Goal: Information Seeking & Learning: Learn about a topic

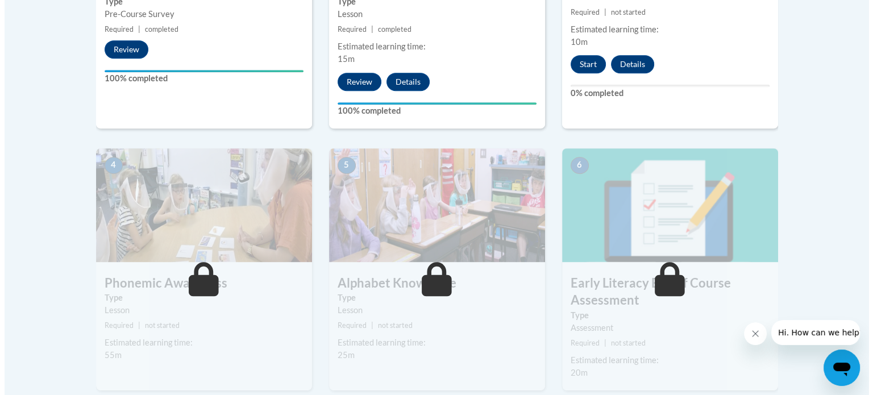
scroll to position [398, 0]
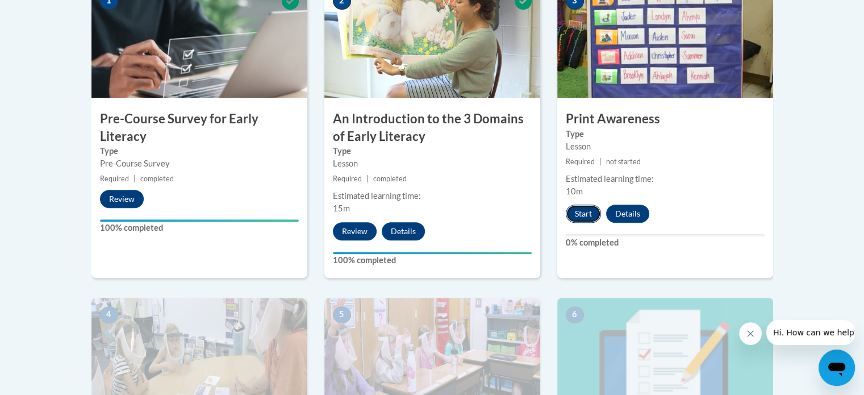
click at [588, 206] on button "Start" at bounding box center [583, 214] width 35 height 18
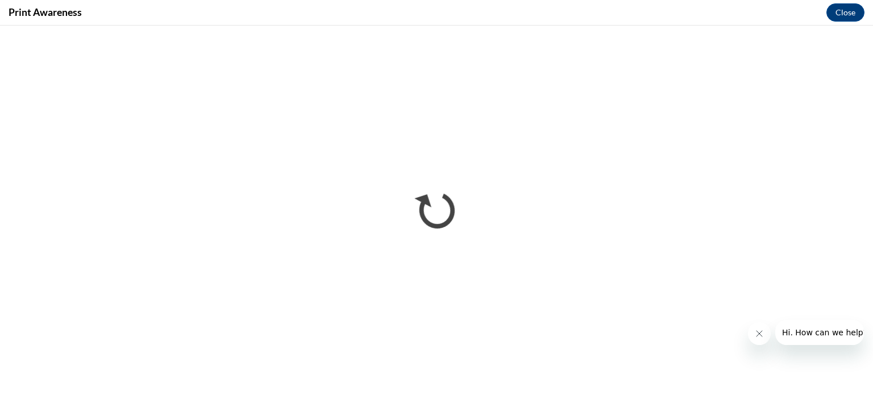
scroll to position [0, 0]
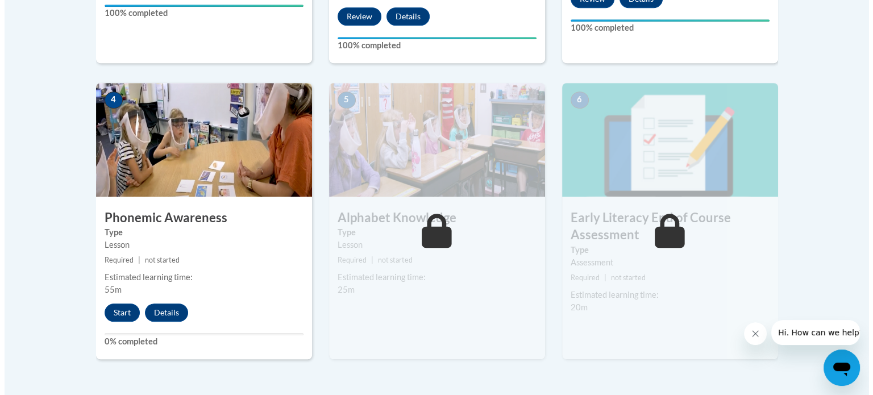
scroll to position [625, 0]
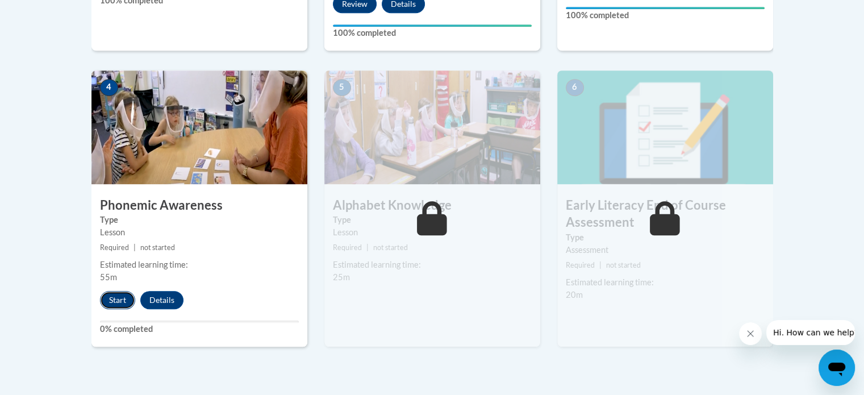
click at [114, 297] on button "Start" at bounding box center [117, 300] width 35 height 18
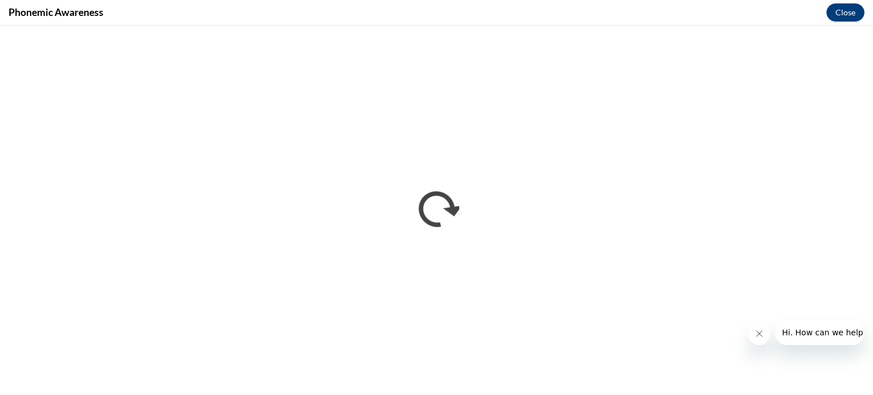
scroll to position [0, 0]
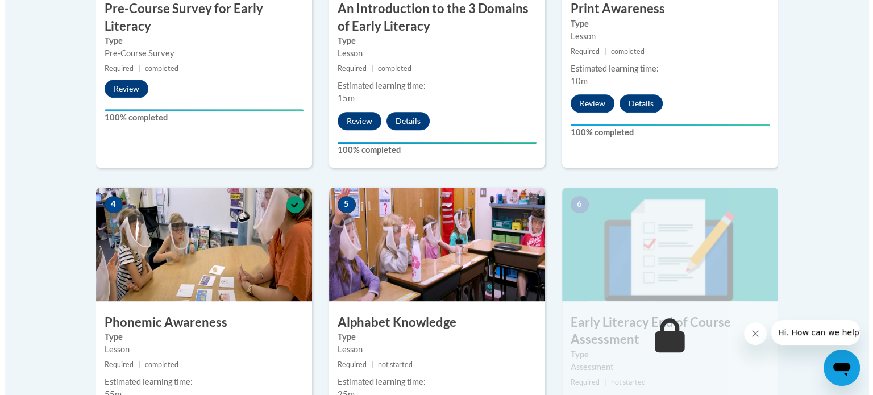
scroll to position [625, 0]
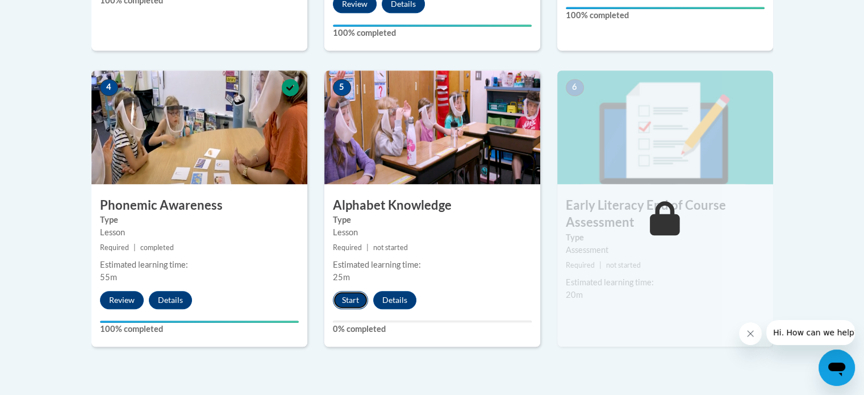
click at [355, 294] on button "Start" at bounding box center [350, 300] width 35 height 18
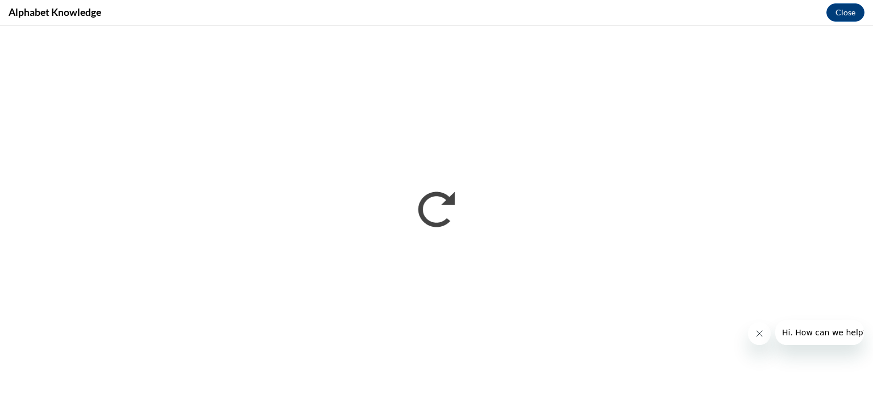
scroll to position [0, 0]
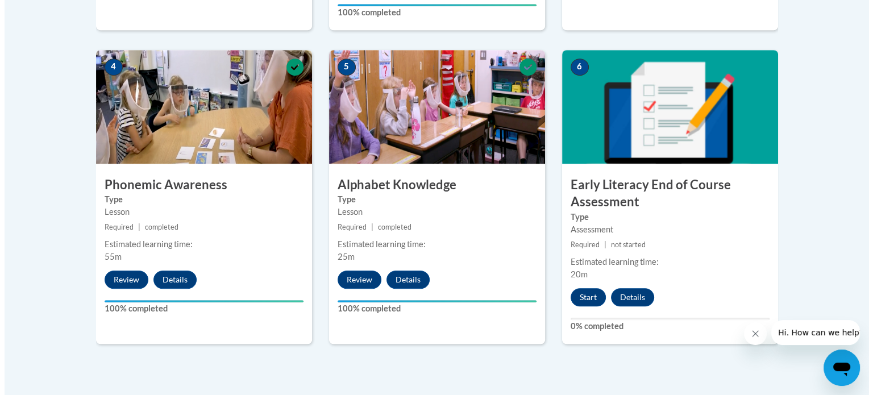
scroll to position [739, 0]
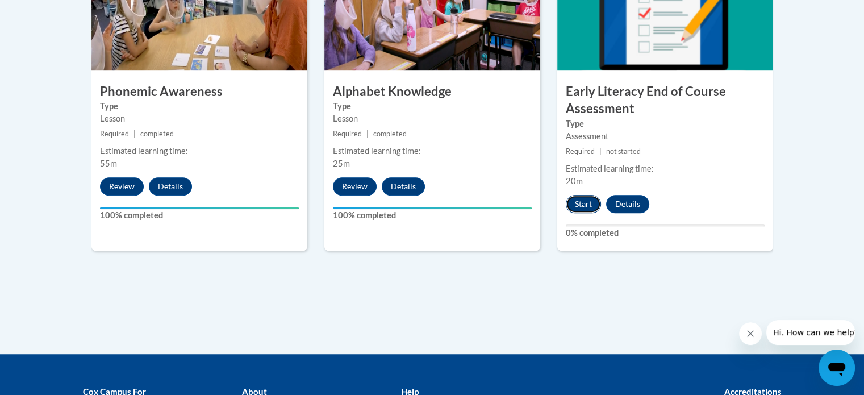
click at [582, 199] on button "Start" at bounding box center [583, 204] width 35 height 18
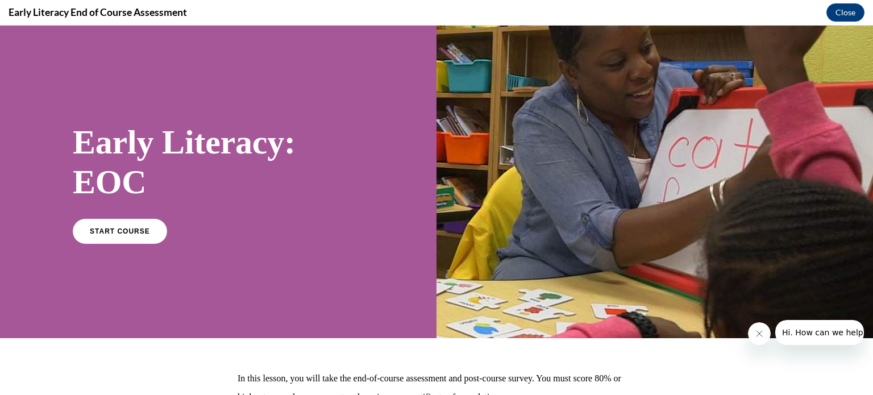
scroll to position [107, 0]
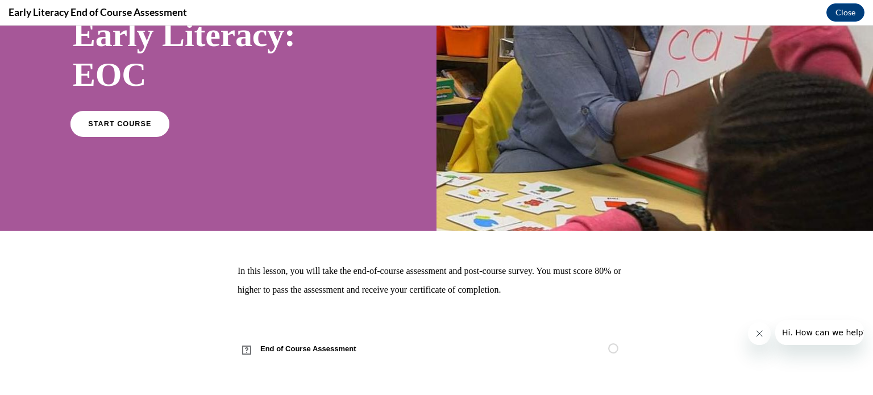
click at [141, 127] on span "START COURSE" at bounding box center [119, 123] width 63 height 9
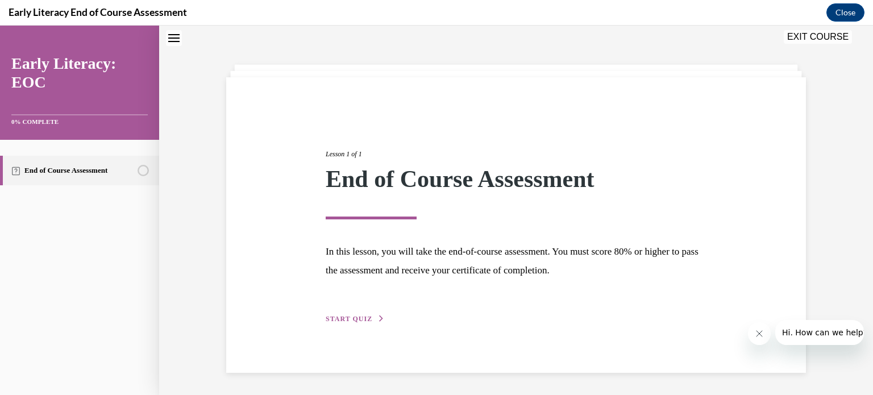
scroll to position [36, 0]
click at [340, 309] on div "Lesson 1 of 1 End of Course Assessment In this lesson, you will take the end-of…" at bounding box center [516, 223] width 398 height 202
click at [339, 315] on span "START QUIZ" at bounding box center [349, 318] width 47 height 8
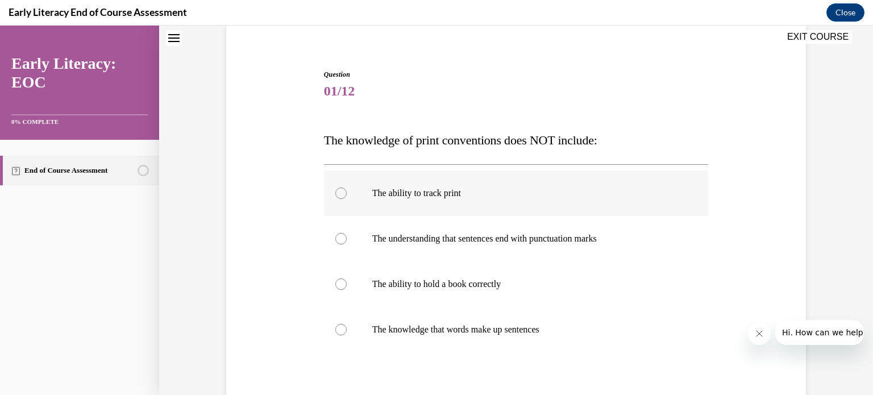
scroll to position [149, 0]
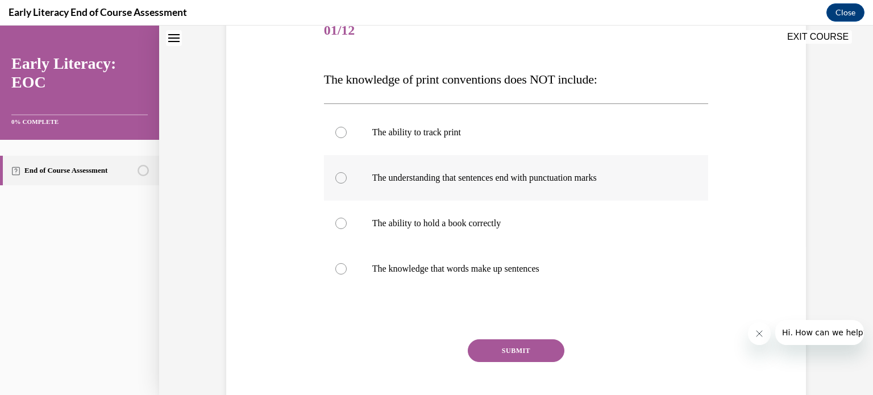
click at [525, 180] on p "The understanding that sentences end with punctuation marks" at bounding box center [526, 177] width 308 height 11
click at [493, 347] on button "SUBMIT" at bounding box center [516, 350] width 97 height 23
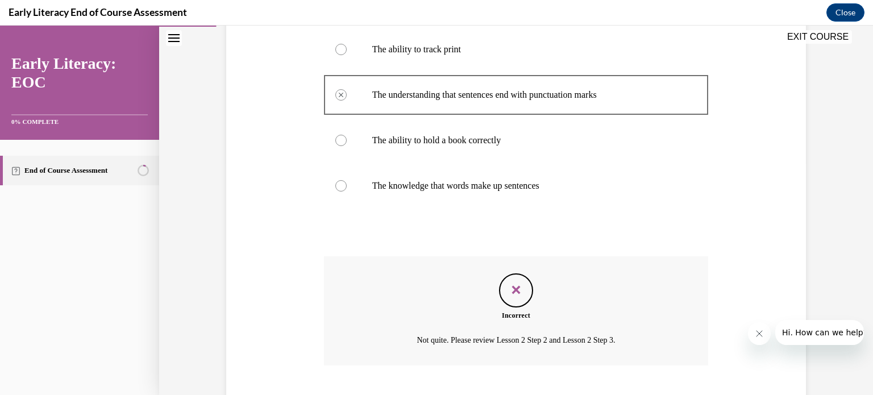
scroll to position [187, 0]
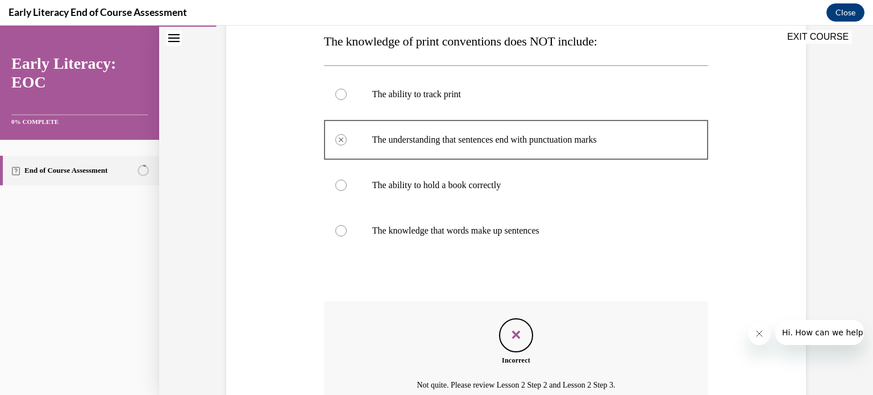
click at [342, 101] on div at bounding box center [516, 94] width 385 height 45
click at [402, 214] on div at bounding box center [516, 230] width 385 height 45
click at [409, 249] on div at bounding box center [516, 230] width 385 height 45
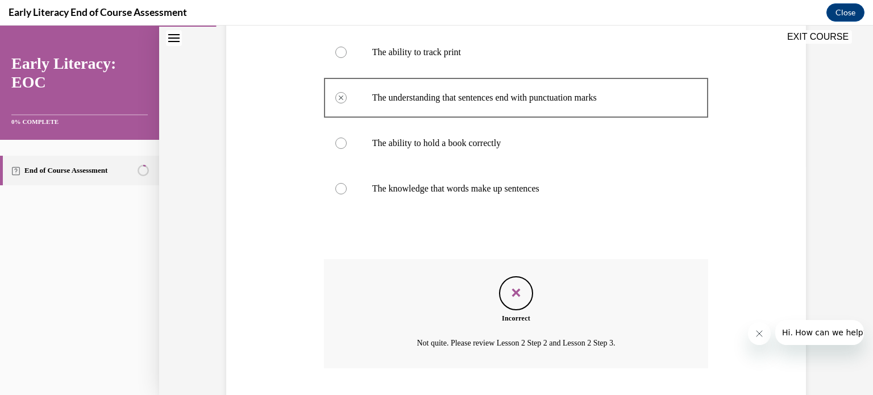
scroll to position [301, 0]
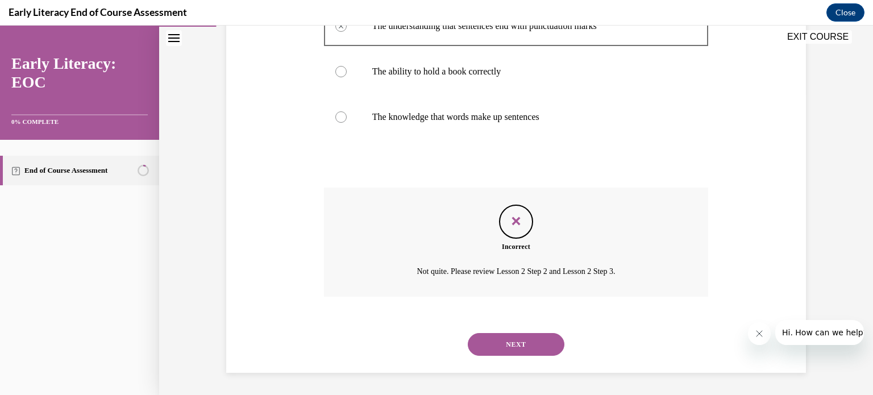
click at [493, 347] on button "NEXT" at bounding box center [516, 344] width 97 height 23
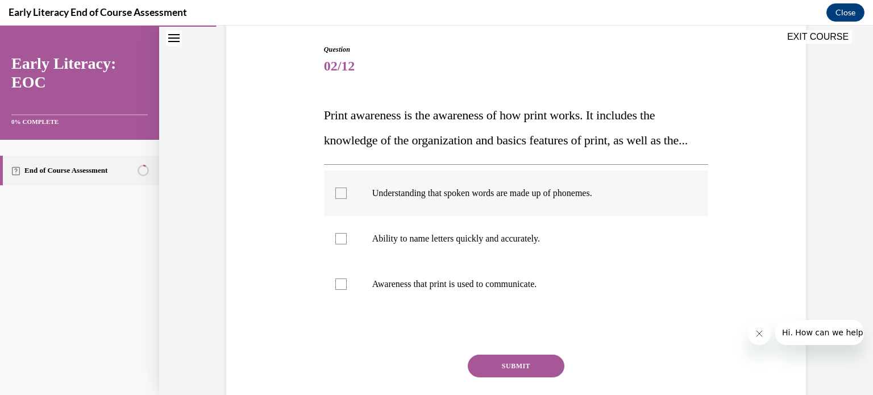
scroll to position [170, 0]
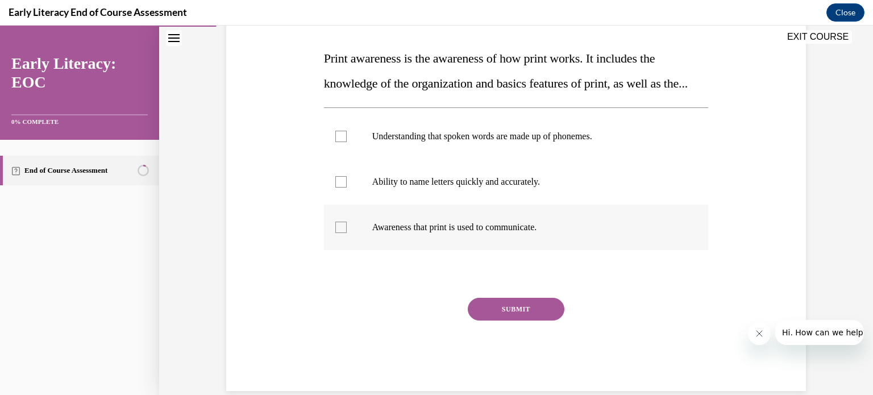
click at [416, 233] on p "Awareness that print is used to communicate." at bounding box center [526, 227] width 308 height 11
click at [518, 345] on div "SUBMIT" at bounding box center [516, 326] width 385 height 57
click at [516, 320] on button "SUBMIT" at bounding box center [516, 309] width 97 height 23
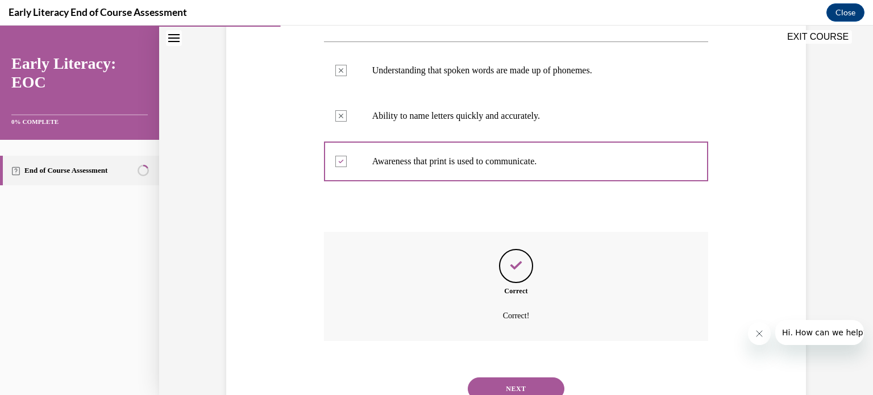
scroll to position [306, 0]
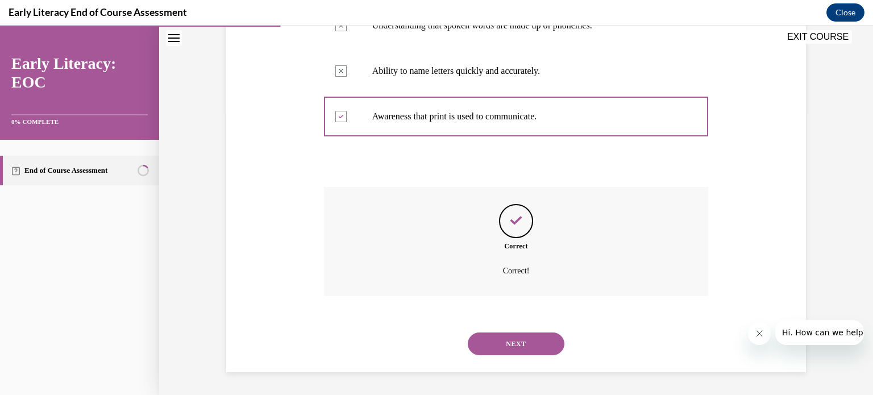
click at [499, 337] on button "NEXT" at bounding box center [516, 343] width 97 height 23
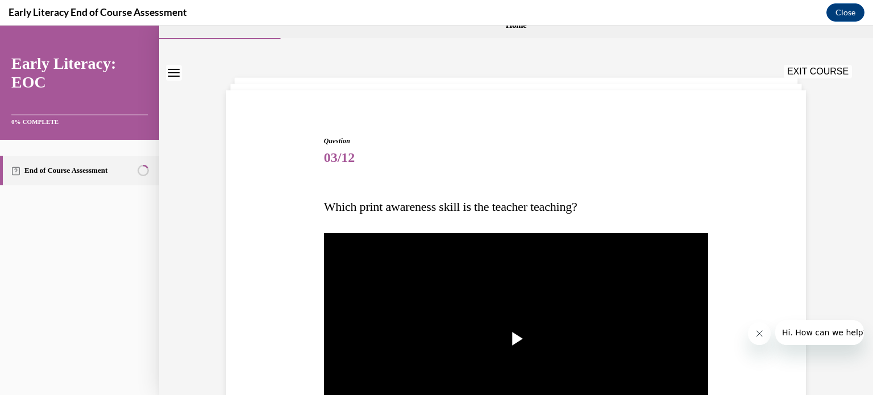
scroll to position [114, 0]
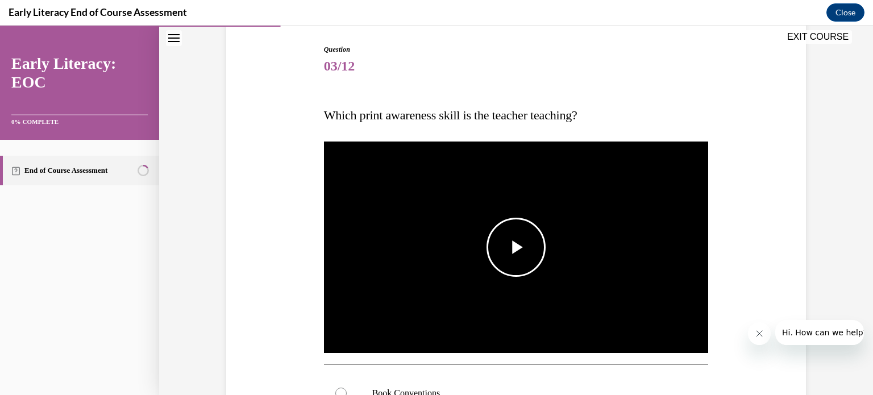
click at [516, 247] on span "Video player" at bounding box center [516, 247] width 0 height 0
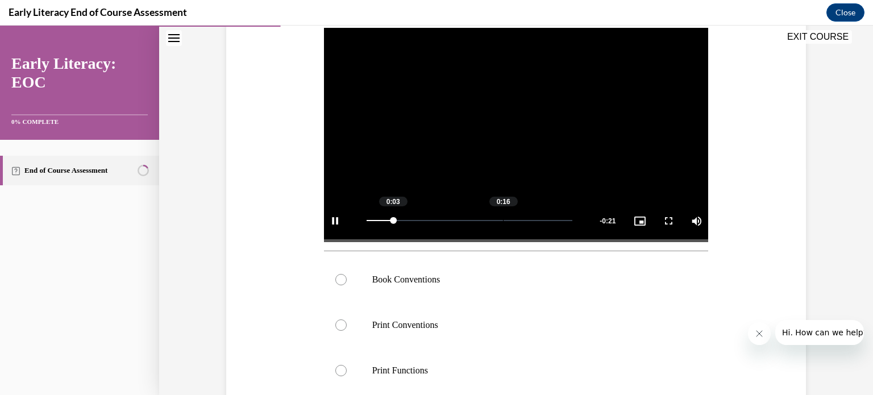
scroll to position [284, 0]
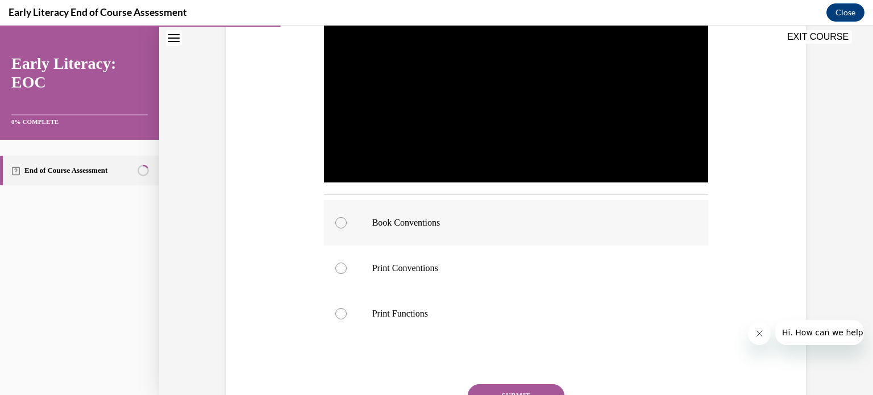
click at [402, 224] on p "Book Conventions" at bounding box center [526, 222] width 308 height 11
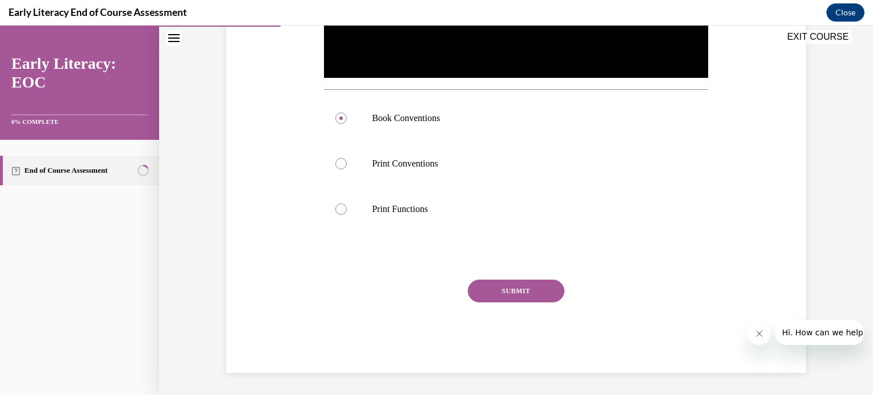
click at [503, 293] on button "SUBMIT" at bounding box center [516, 291] width 97 height 23
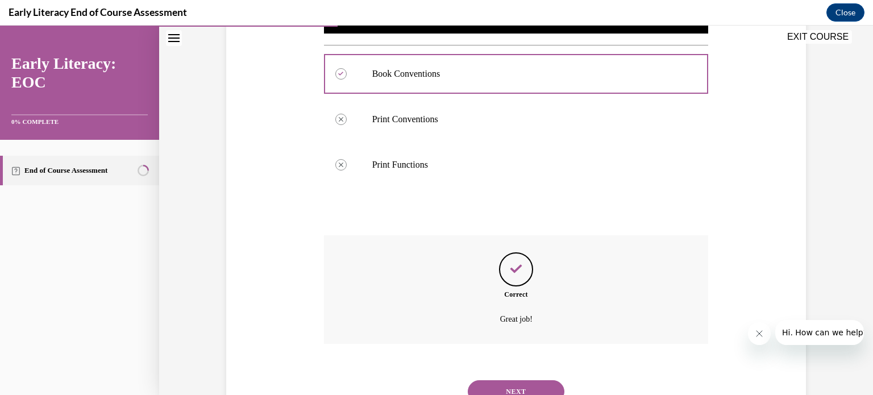
scroll to position [480, 0]
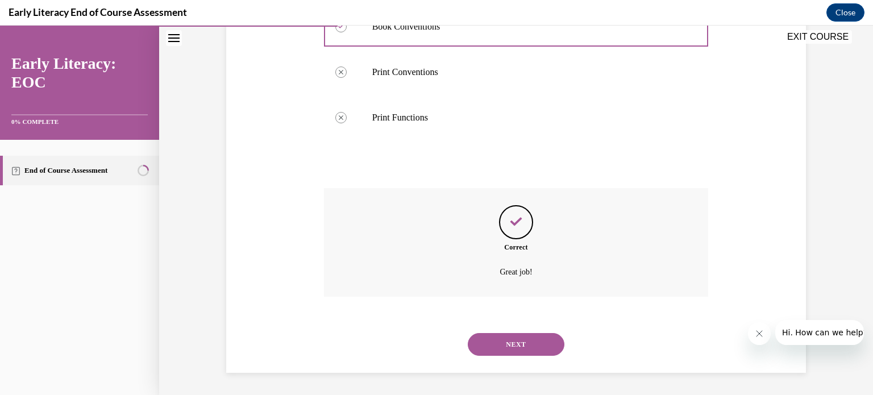
click at [521, 335] on button "NEXT" at bounding box center [516, 344] width 97 height 23
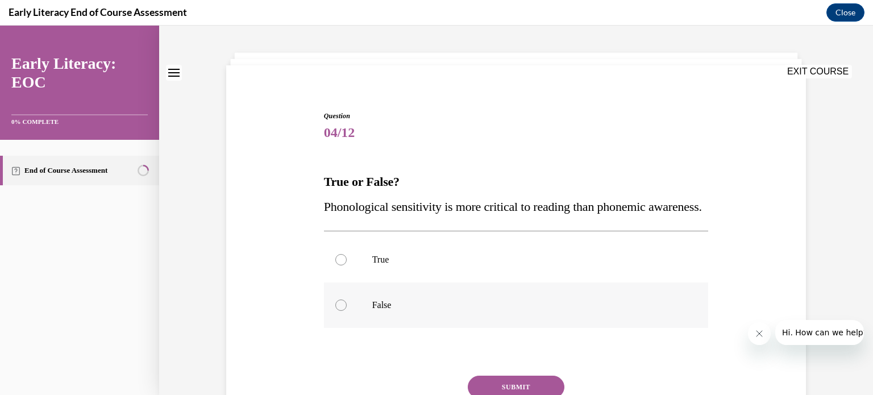
scroll to position [114, 0]
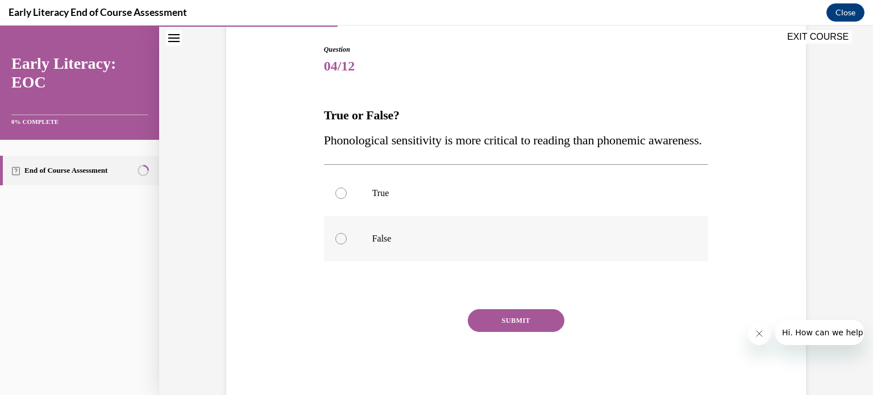
click at [368, 254] on div at bounding box center [516, 238] width 385 height 45
click at [479, 332] on button "SUBMIT" at bounding box center [516, 320] width 97 height 23
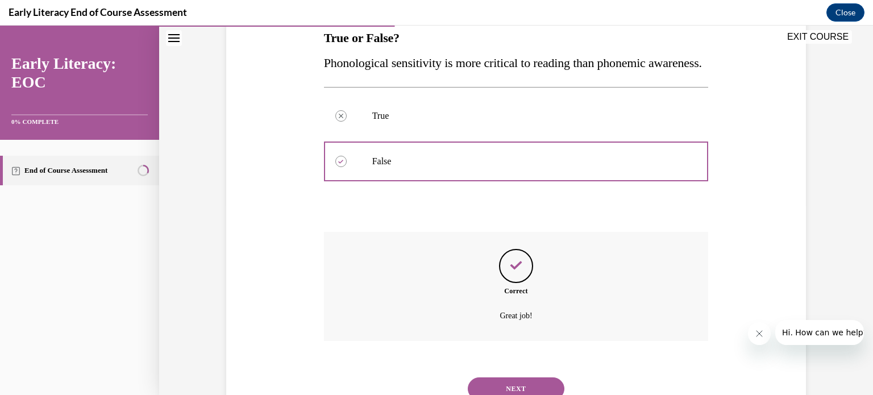
scroll to position [260, 0]
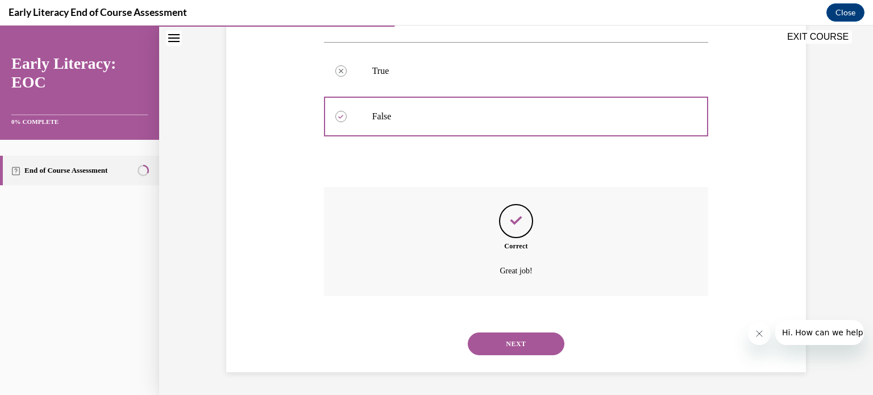
click at [509, 349] on button "NEXT" at bounding box center [516, 343] width 97 height 23
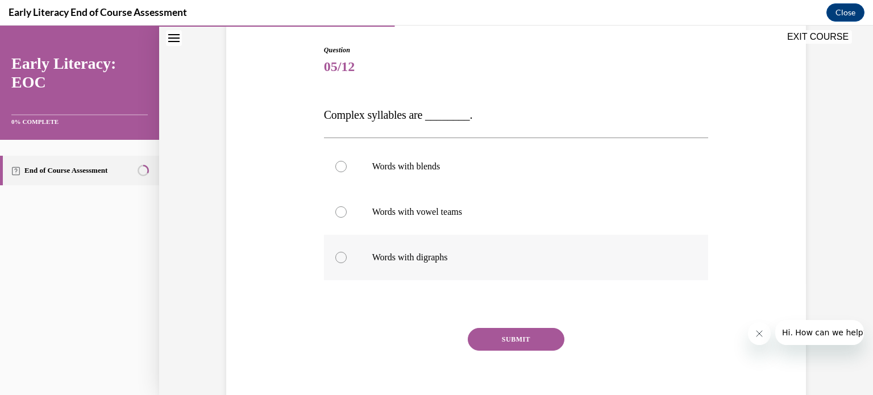
scroll to position [114, 0]
click at [413, 168] on p "Words with blends" at bounding box center [526, 165] width 308 height 11
click at [510, 338] on button "SUBMIT" at bounding box center [516, 338] width 97 height 23
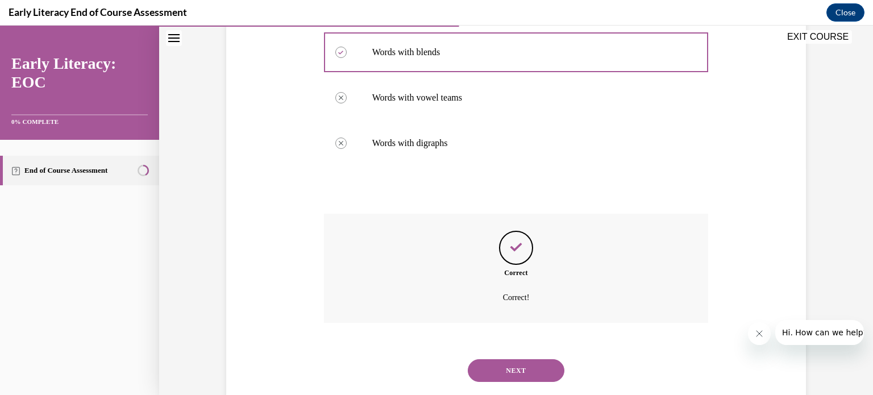
scroll to position [253, 0]
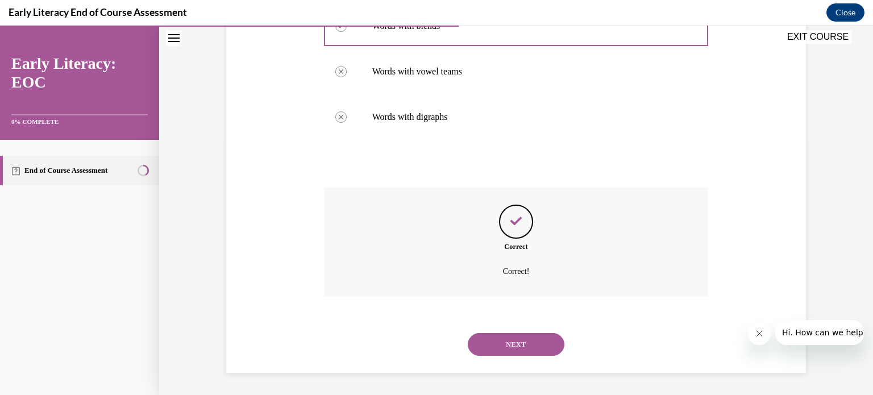
click at [504, 340] on button "NEXT" at bounding box center [516, 344] width 97 height 23
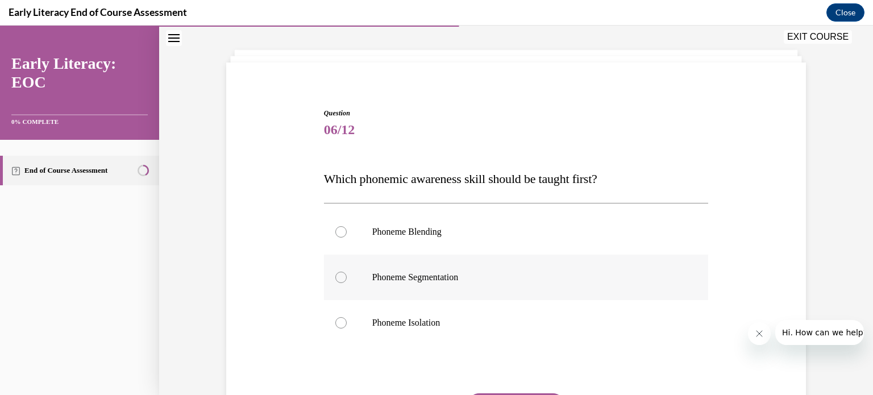
scroll to position [114, 0]
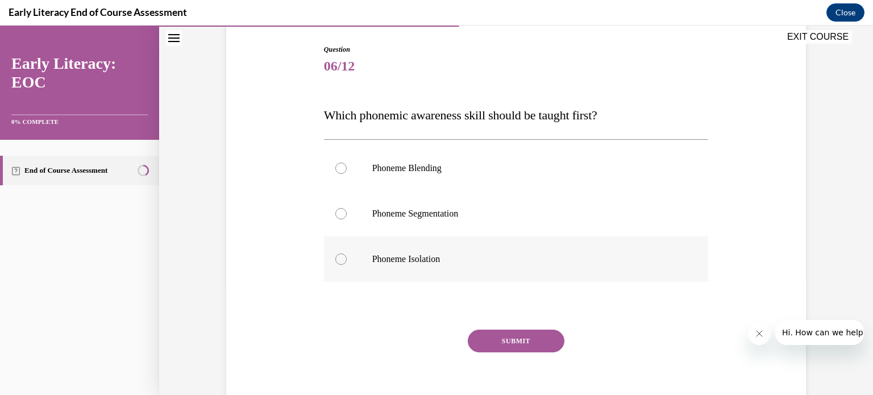
click at [443, 256] on p "Phoneme Isolation" at bounding box center [526, 258] width 308 height 11
click at [512, 344] on button "SUBMIT" at bounding box center [516, 340] width 97 height 23
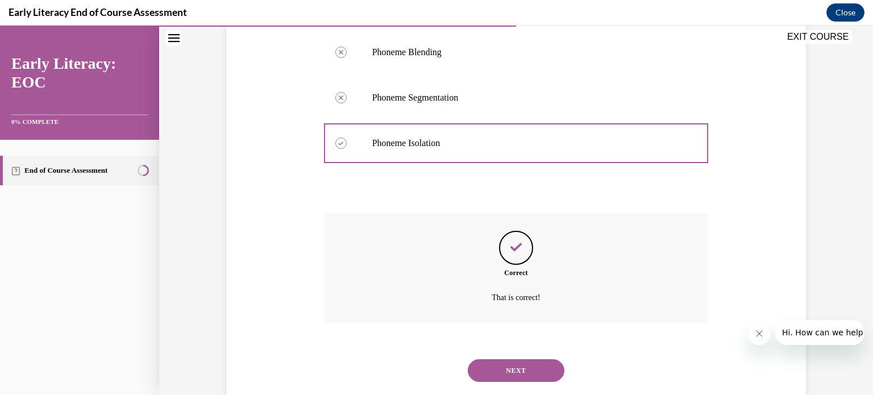
scroll to position [256, 0]
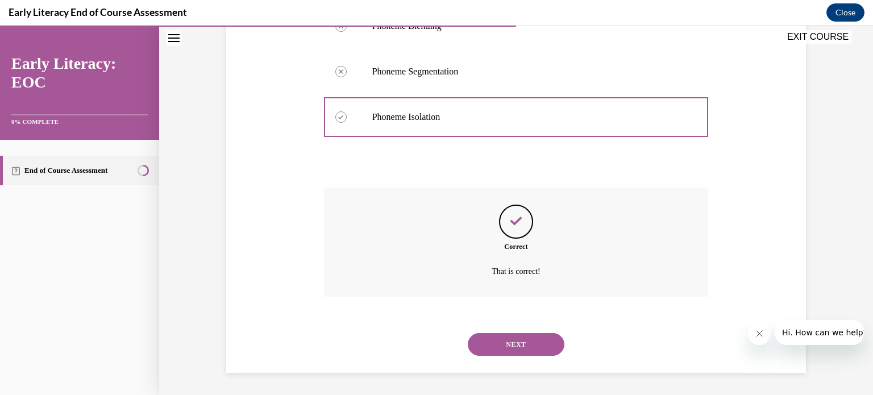
click at [514, 342] on button "NEXT" at bounding box center [516, 344] width 97 height 23
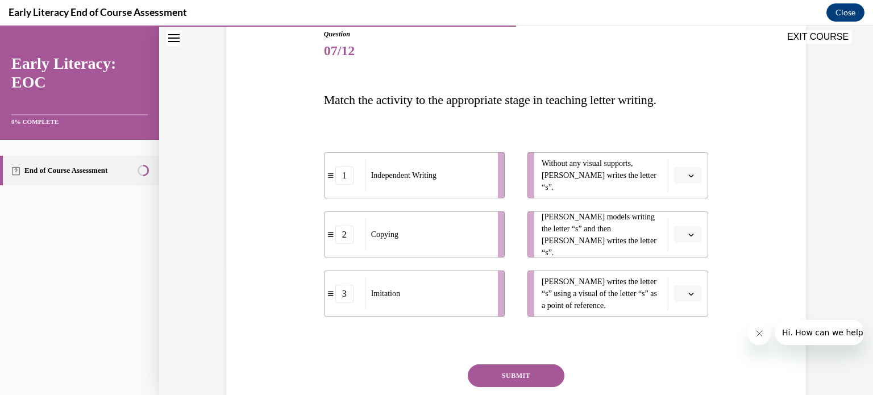
scroll to position [214, 0]
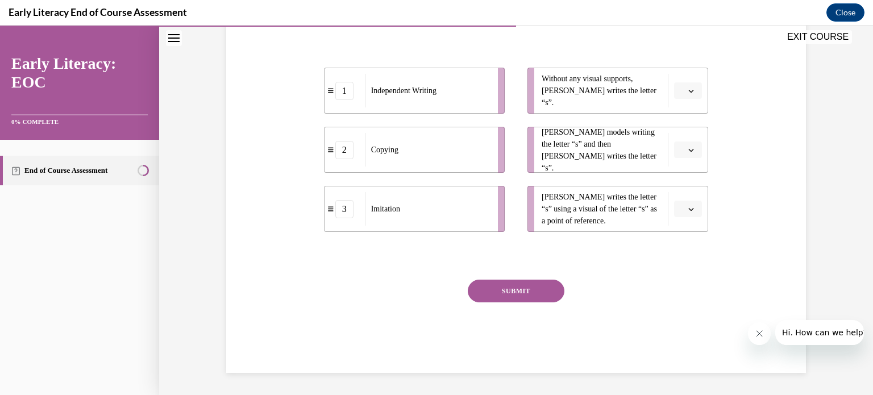
click at [376, 214] on span "Imitation" at bounding box center [385, 209] width 29 height 12
drag, startPoint x: 373, startPoint y: 218, endPoint x: 373, endPoint y: 205, distance: 13.1
click at [373, 205] on div "Imitation" at bounding box center [427, 196] width 126 height 34
click at [338, 95] on div "1" at bounding box center [344, 91] width 18 height 18
drag, startPoint x: 340, startPoint y: 96, endPoint x: 340, endPoint y: 129, distance: 33.0
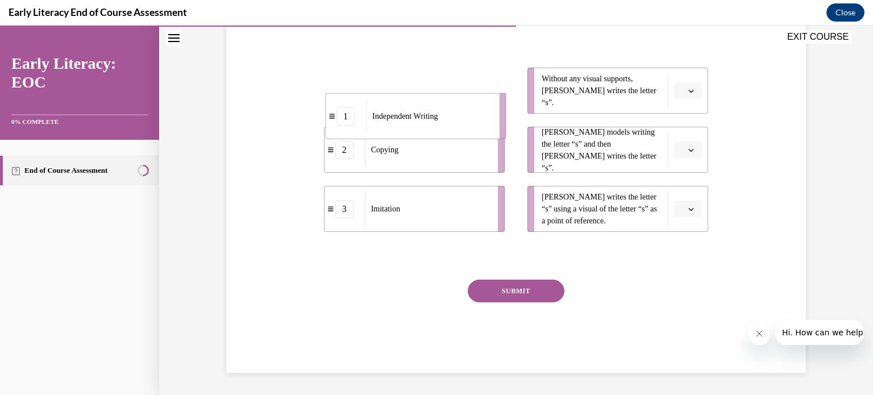
click at [340, 125] on div "1" at bounding box center [345, 116] width 18 height 18
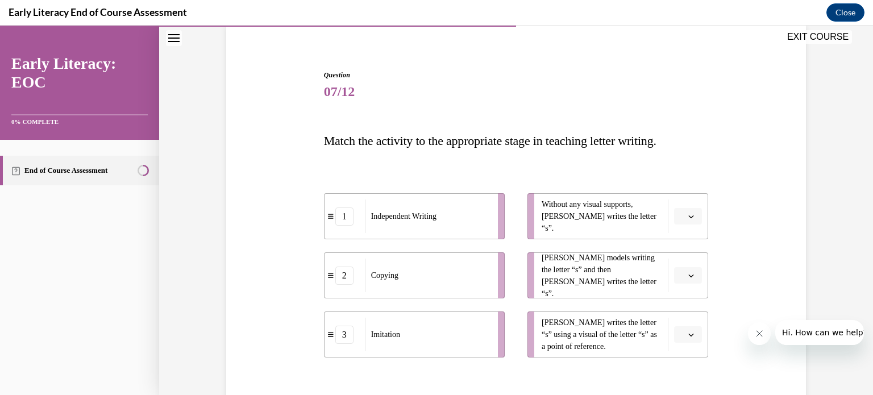
scroll to position [100, 0]
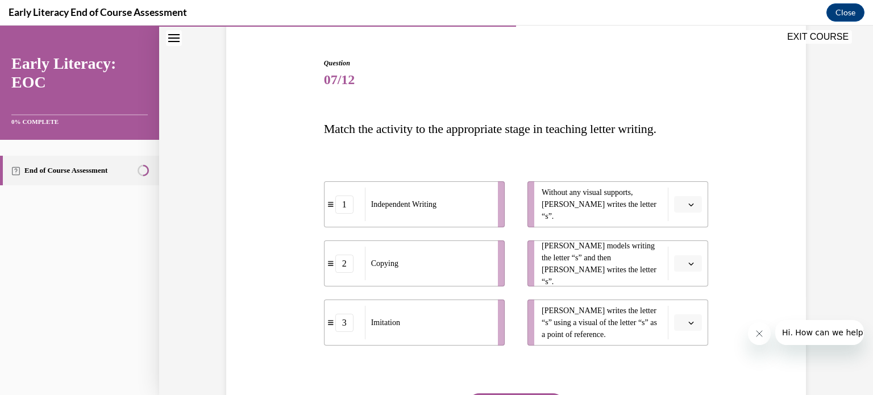
click at [691, 210] on button "button" at bounding box center [688, 204] width 28 height 17
click at [678, 251] on span "1" at bounding box center [679, 251] width 4 height 9
click at [681, 265] on span "Please select an option" at bounding box center [683, 263] width 4 height 11
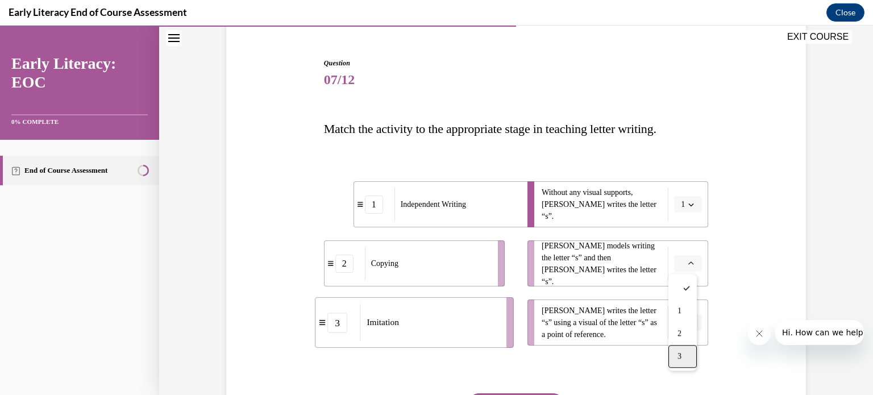
click at [678, 354] on span "3" at bounding box center [679, 356] width 4 height 9
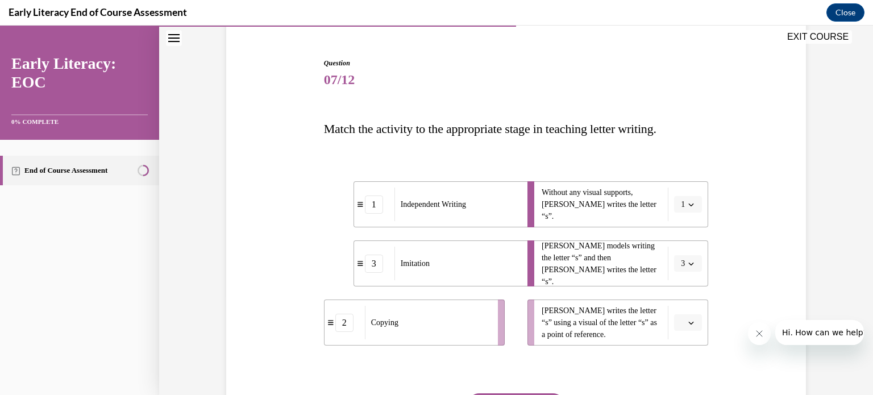
click at [681, 322] on span "Please select an option" at bounding box center [683, 322] width 4 height 11
click at [675, 271] on div "2" at bounding box center [682, 273] width 28 height 23
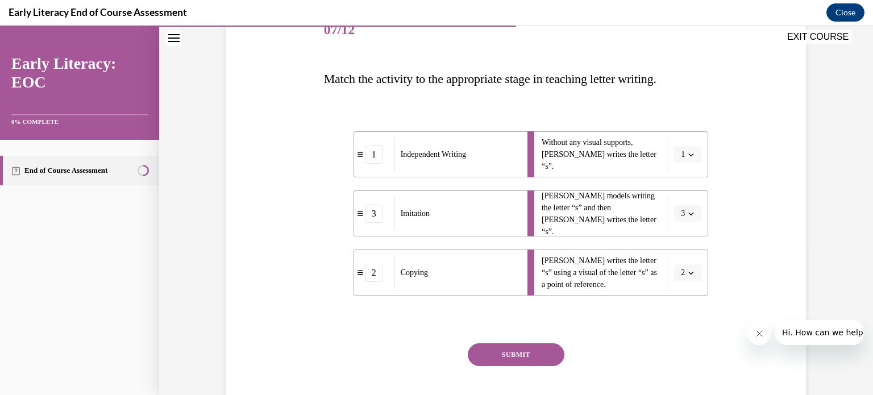
scroll to position [214, 0]
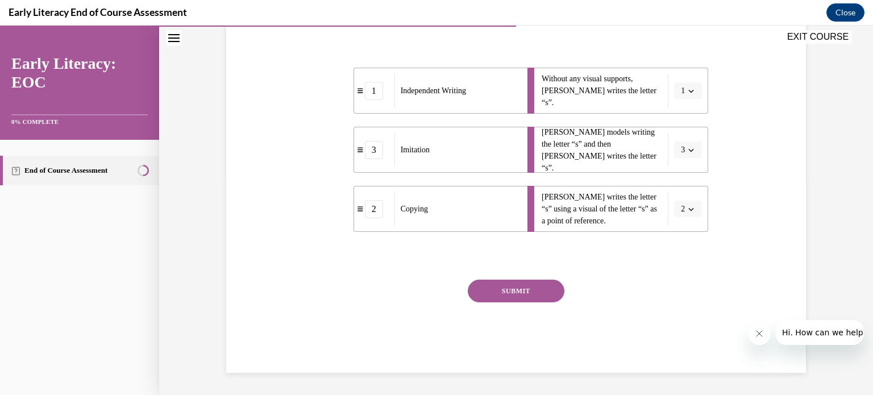
click at [532, 293] on button "SUBMIT" at bounding box center [516, 291] width 97 height 23
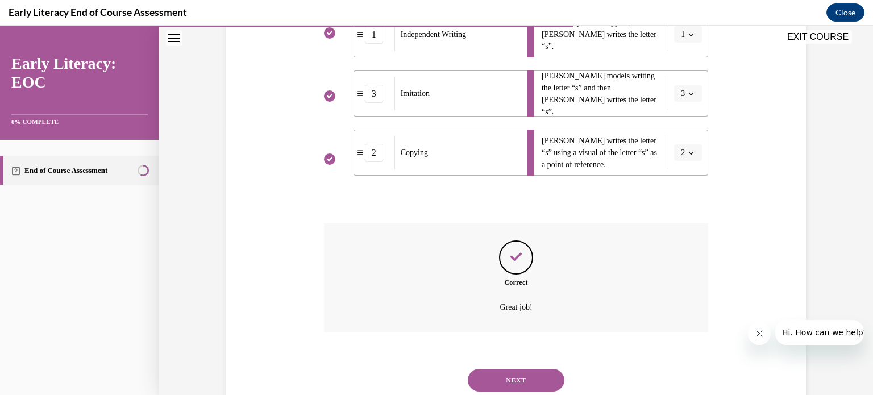
scroll to position [306, 0]
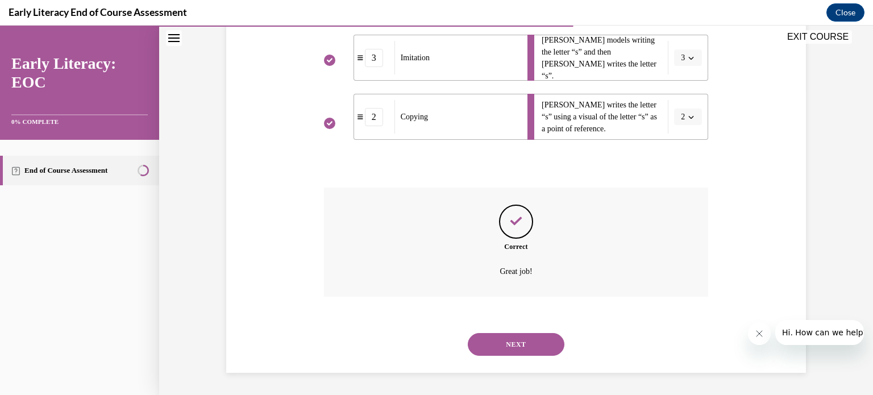
click at [511, 345] on button "NEXT" at bounding box center [516, 344] width 97 height 23
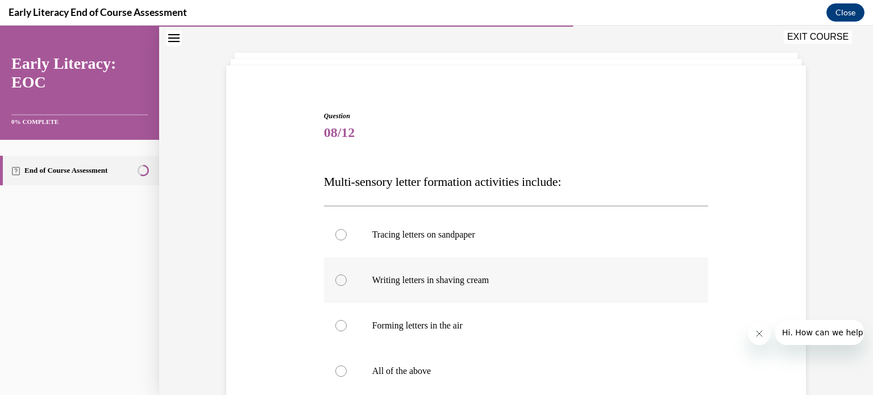
scroll to position [57, 0]
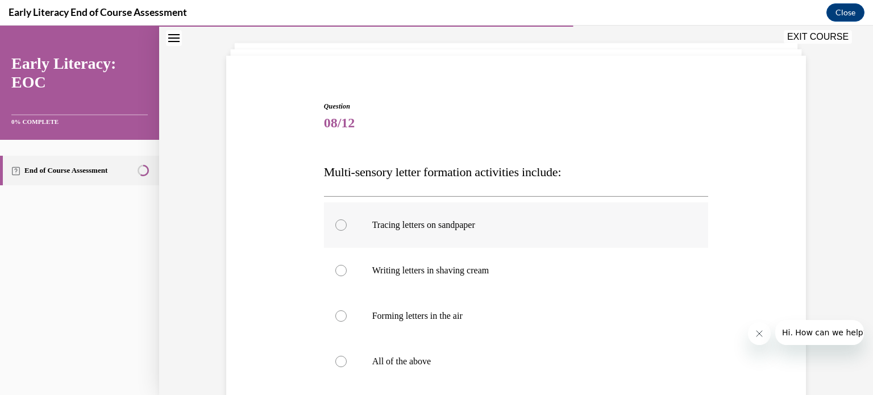
click at [432, 220] on p "Tracing letters on sandpaper" at bounding box center [526, 224] width 308 height 11
click at [408, 281] on div at bounding box center [516, 270] width 385 height 45
click at [402, 318] on p "Forming letters in the air" at bounding box center [526, 315] width 308 height 11
click at [397, 353] on div at bounding box center [516, 361] width 385 height 45
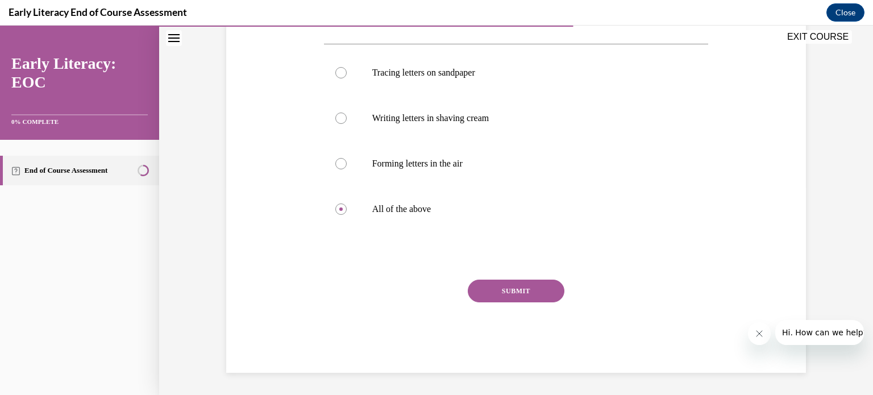
click at [524, 299] on button "SUBMIT" at bounding box center [516, 291] width 97 height 23
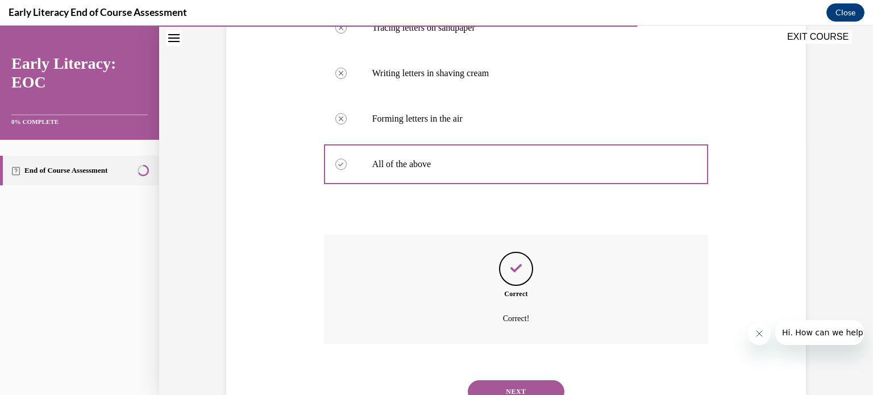
scroll to position [301, 0]
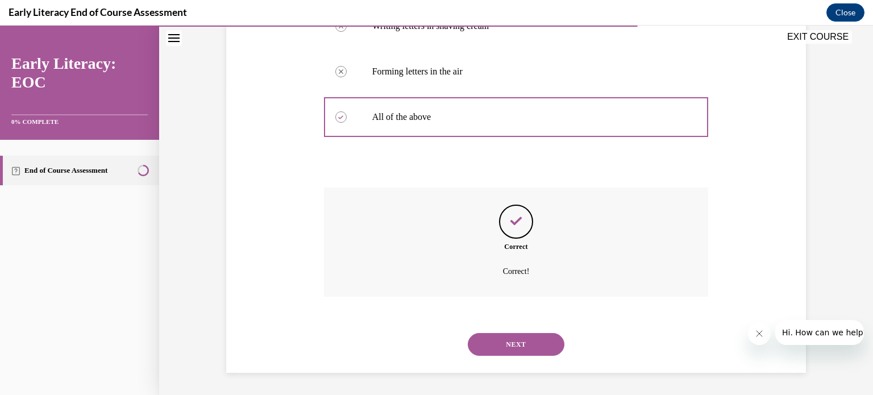
click at [511, 341] on button "NEXT" at bounding box center [516, 344] width 97 height 23
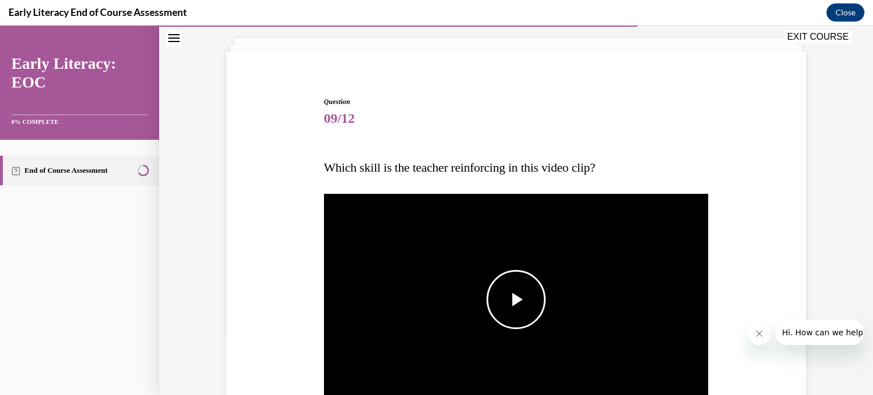
scroll to position [114, 0]
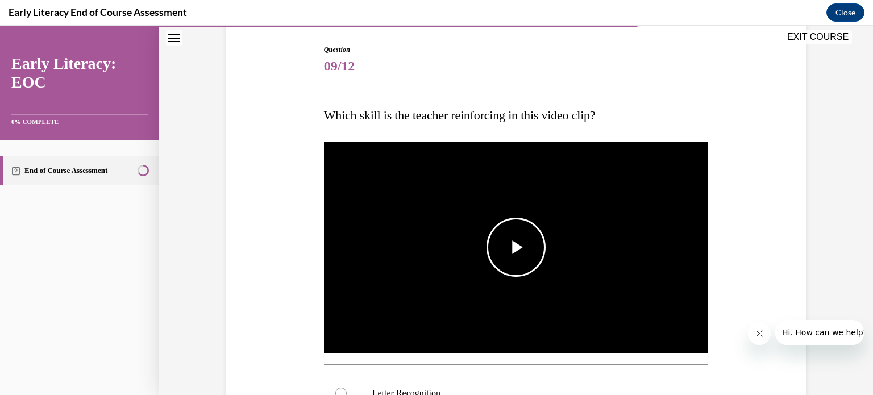
click at [516, 247] on span "Video player" at bounding box center [516, 247] width 0 height 0
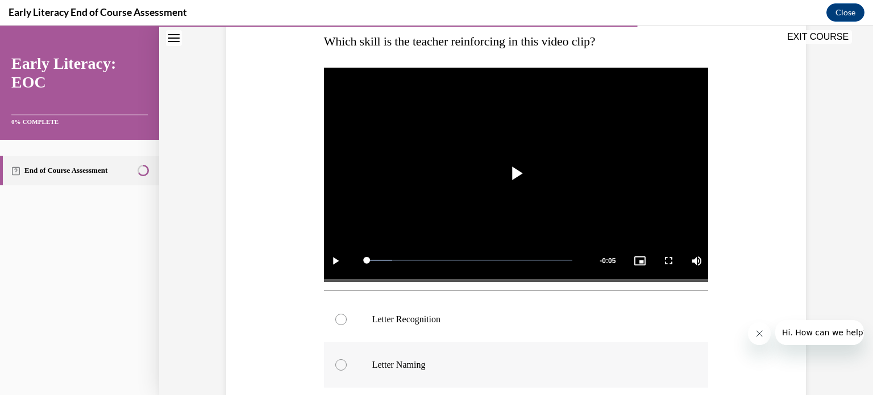
scroll to position [284, 0]
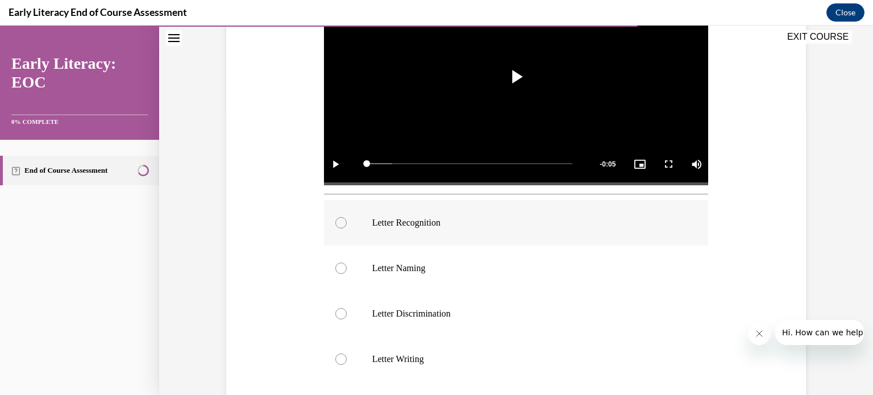
click at [421, 226] on p "Letter Recognition" at bounding box center [526, 222] width 308 height 11
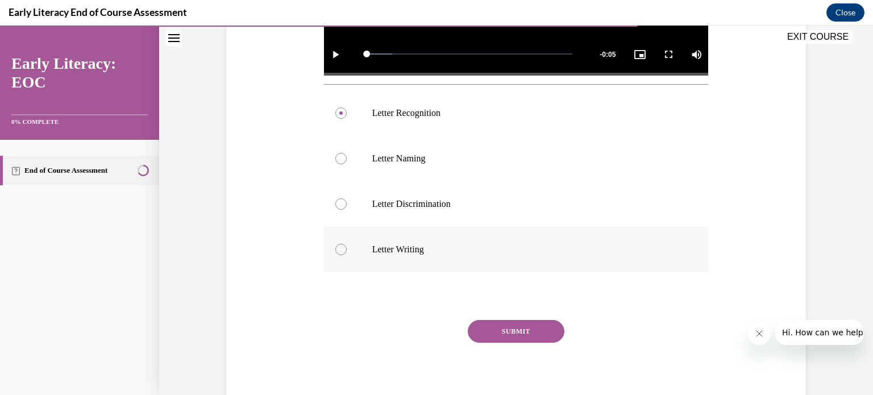
scroll to position [398, 0]
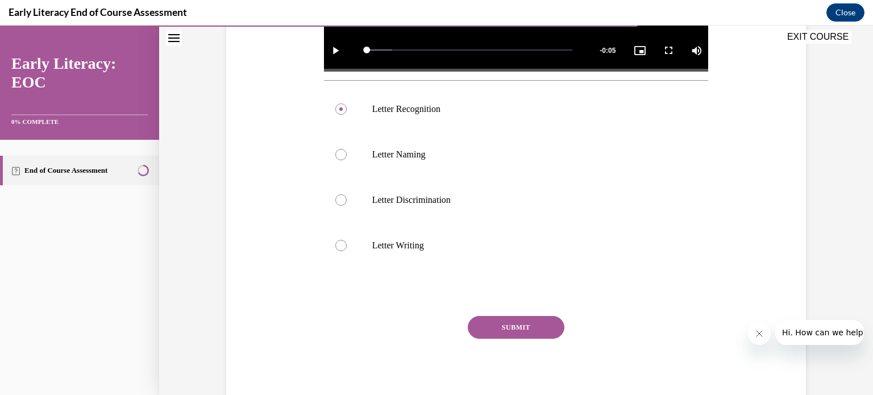
click at [495, 333] on button "SUBMIT" at bounding box center [516, 327] width 97 height 23
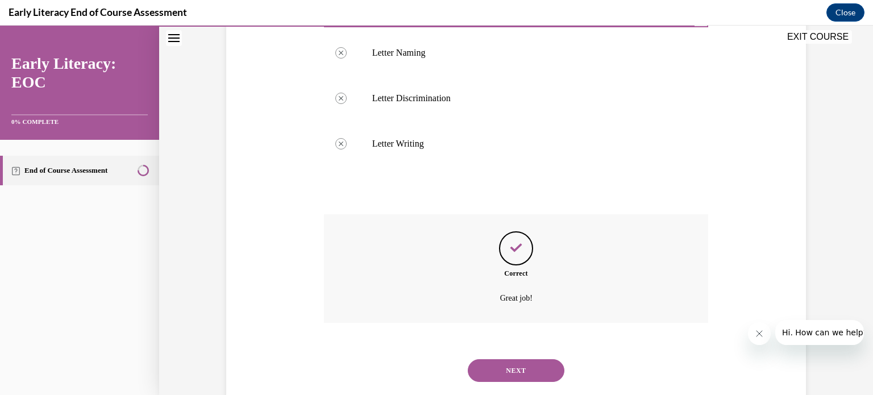
scroll to position [525, 0]
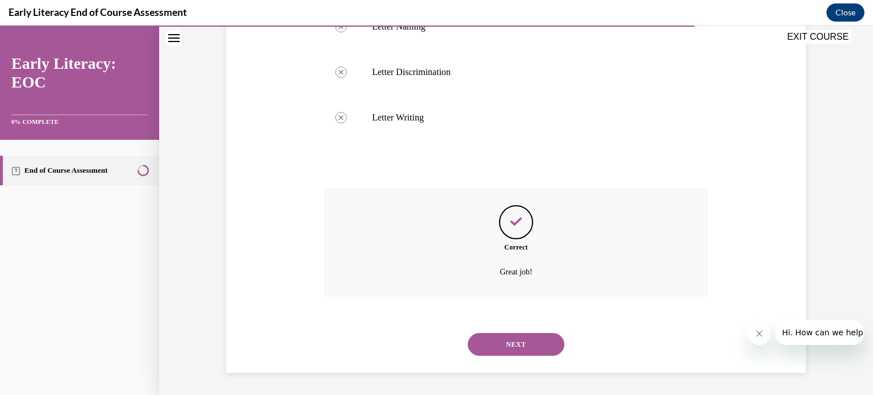
click at [504, 343] on button "NEXT" at bounding box center [516, 344] width 97 height 23
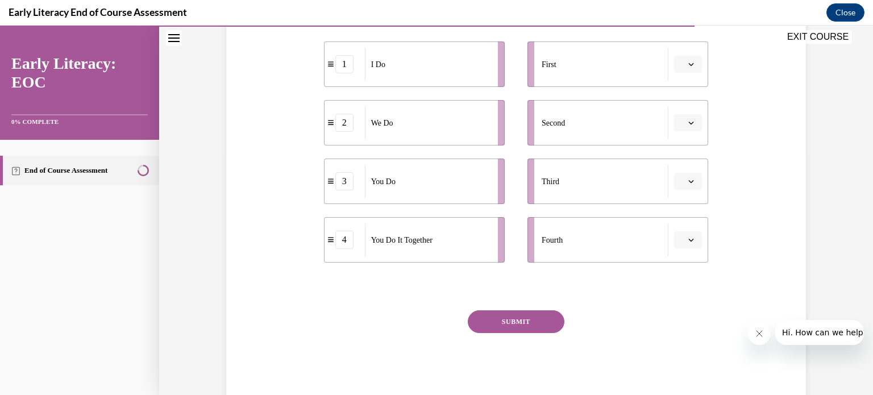
scroll to position [214, 0]
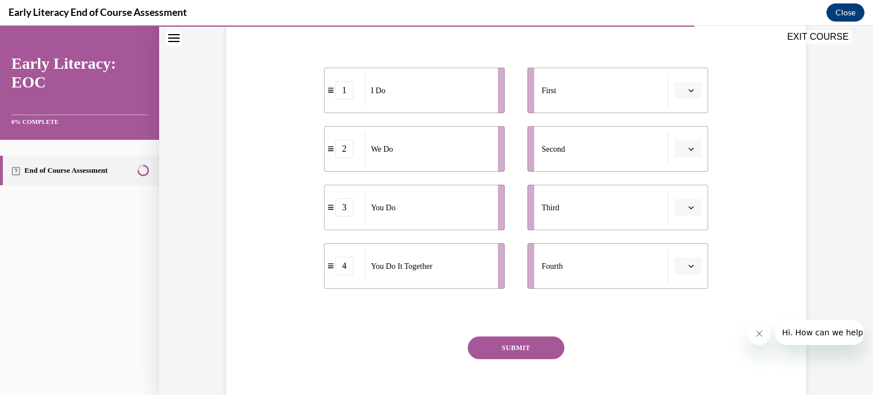
click at [674, 87] on button "button" at bounding box center [688, 90] width 28 height 17
click at [676, 136] on div "1" at bounding box center [682, 138] width 28 height 23
click at [681, 145] on span "Please select an option" at bounding box center [683, 148] width 4 height 11
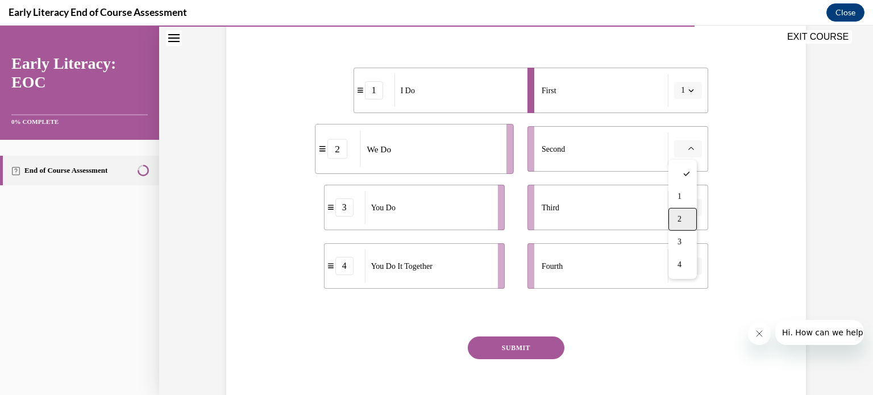
click at [671, 219] on div "2" at bounding box center [682, 219] width 28 height 23
click at [686, 204] on button "button" at bounding box center [688, 207] width 28 height 17
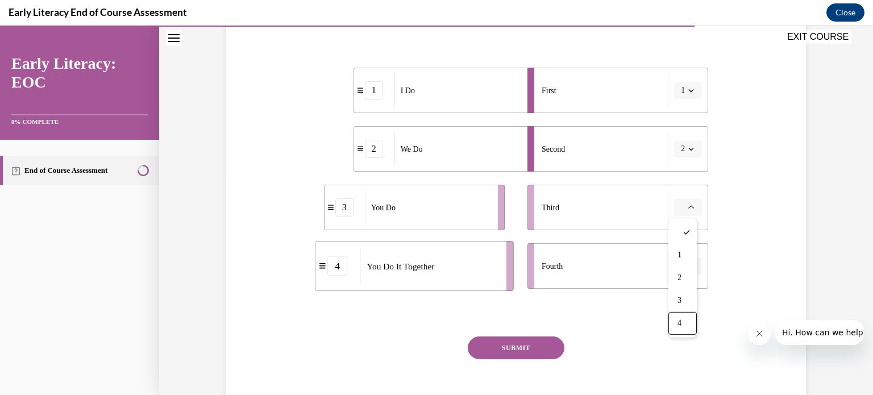
click at [675, 335] on div "1 2 3 4" at bounding box center [682, 277] width 28 height 119
click at [682, 323] on div "4" at bounding box center [682, 323] width 28 height 23
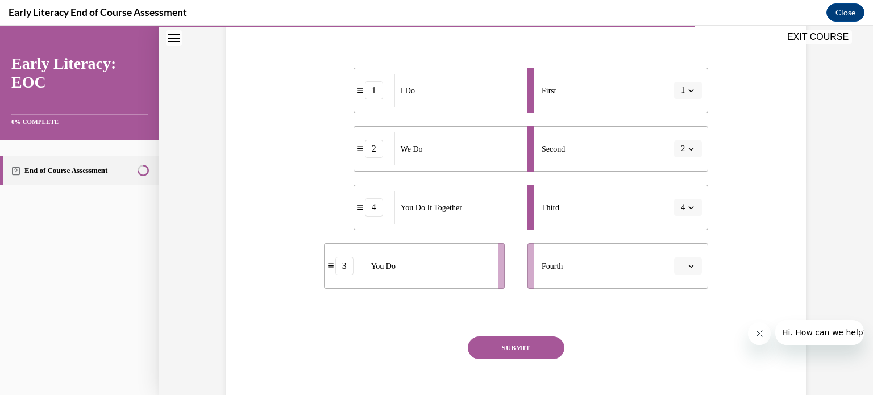
click at [681, 269] on button "button" at bounding box center [688, 265] width 28 height 17
click at [675, 216] on div "3" at bounding box center [682, 217] width 28 height 23
click at [489, 356] on button "SUBMIT" at bounding box center [516, 347] width 97 height 23
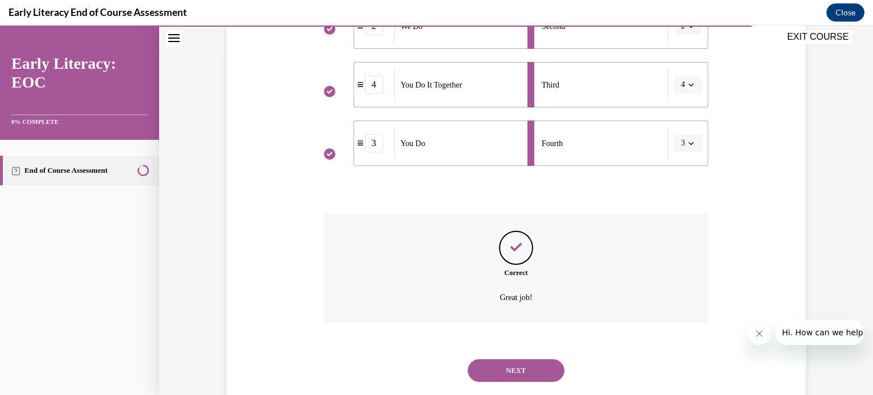
scroll to position [362, 0]
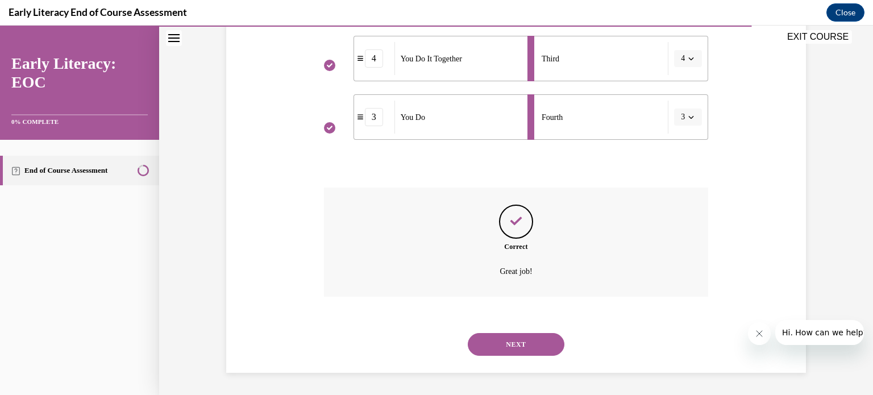
click at [514, 340] on button "NEXT" at bounding box center [516, 344] width 97 height 23
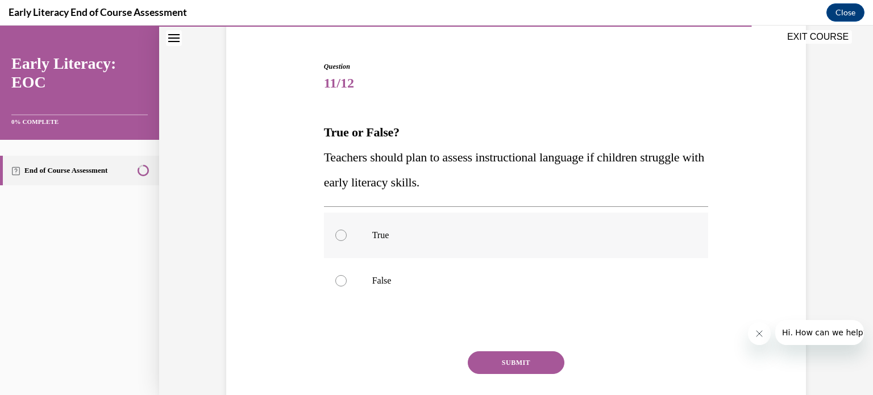
scroll to position [114, 0]
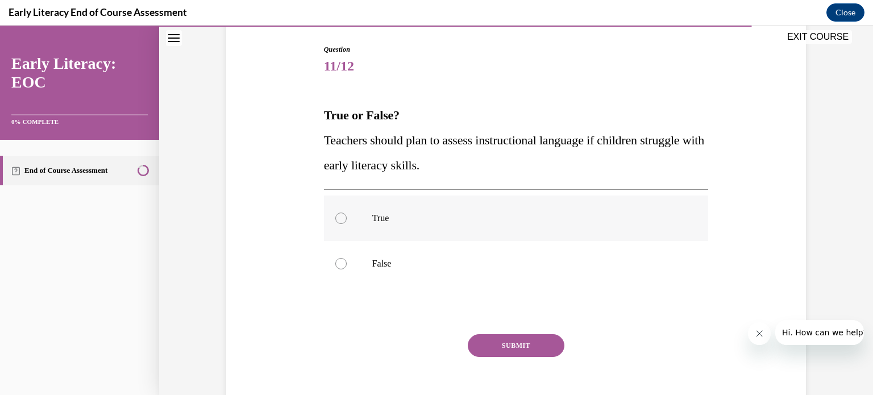
click at [372, 208] on div at bounding box center [516, 217] width 385 height 45
click at [508, 341] on button "SUBMIT" at bounding box center [516, 345] width 97 height 23
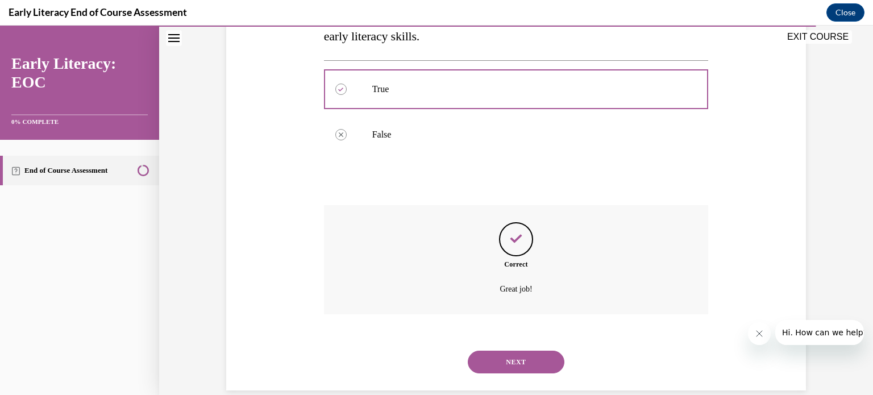
scroll to position [260, 0]
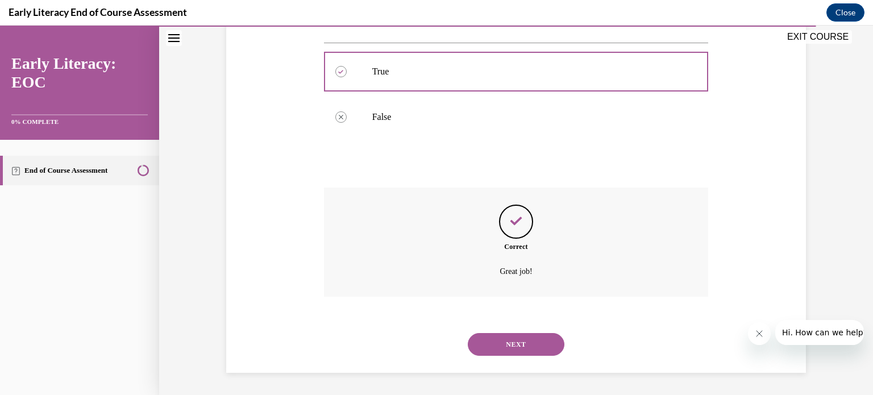
click at [499, 342] on button "NEXT" at bounding box center [516, 344] width 97 height 23
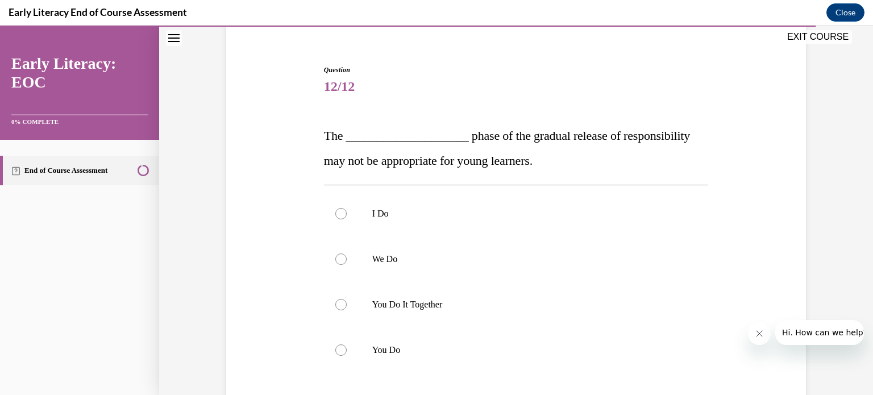
scroll to position [114, 0]
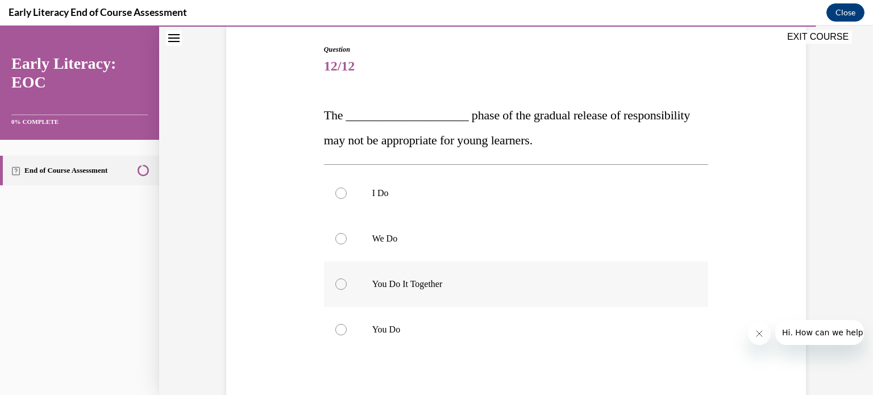
click at [412, 282] on p "You Do It Together" at bounding box center [526, 283] width 308 height 11
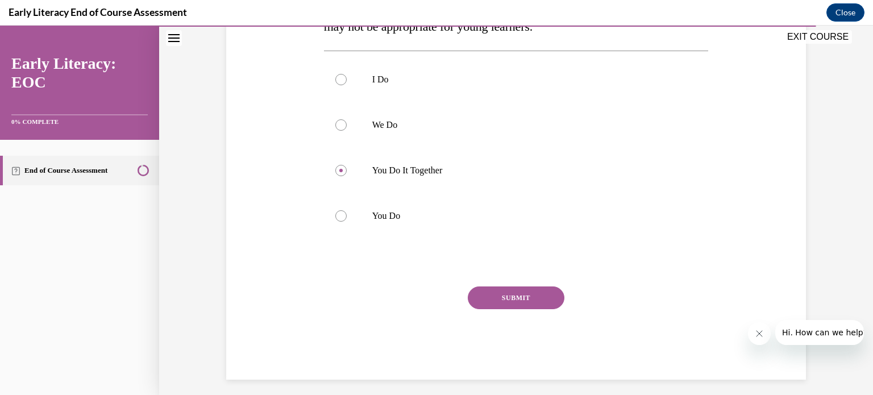
click at [495, 308] on button "SUBMIT" at bounding box center [516, 297] width 97 height 23
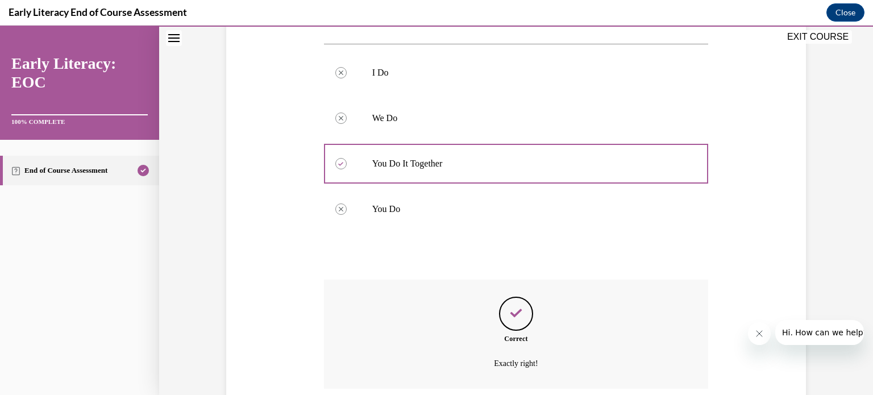
scroll to position [326, 0]
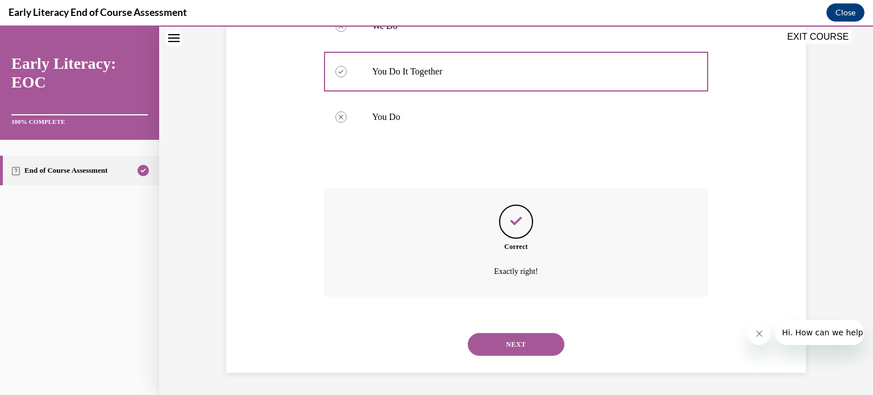
click at [501, 342] on button "NEXT" at bounding box center [516, 344] width 97 height 23
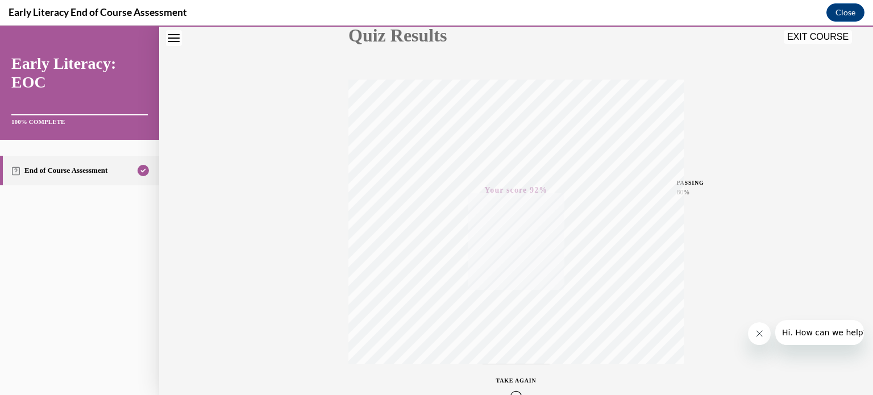
scroll to position [212, 0]
